Goal: Browse casually

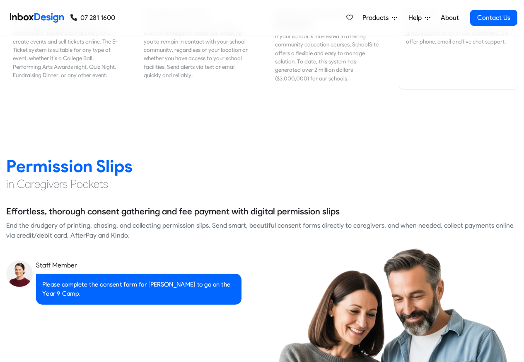
scroll to position [1044, 0]
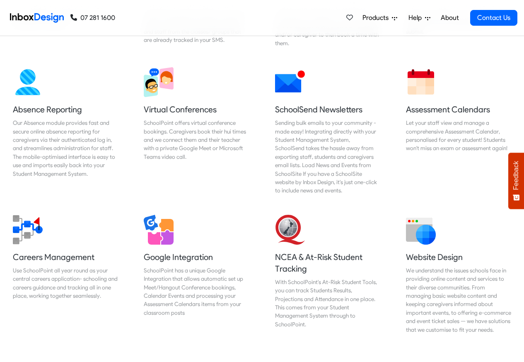
scroll to position [696, 0]
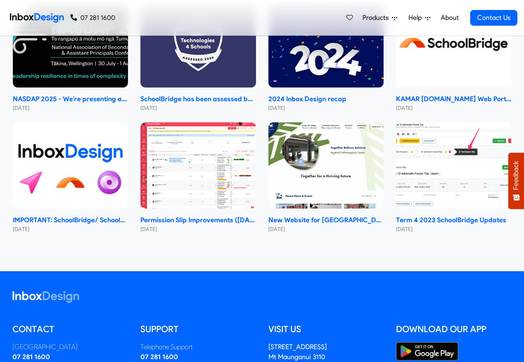
checkbox input "true"
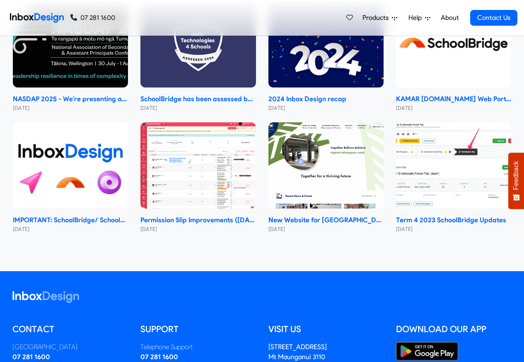
checkbox input "true"
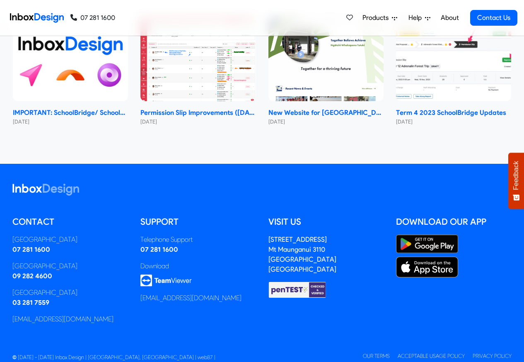
checkbox input "true"
